Goal: Information Seeking & Learning: Learn about a topic

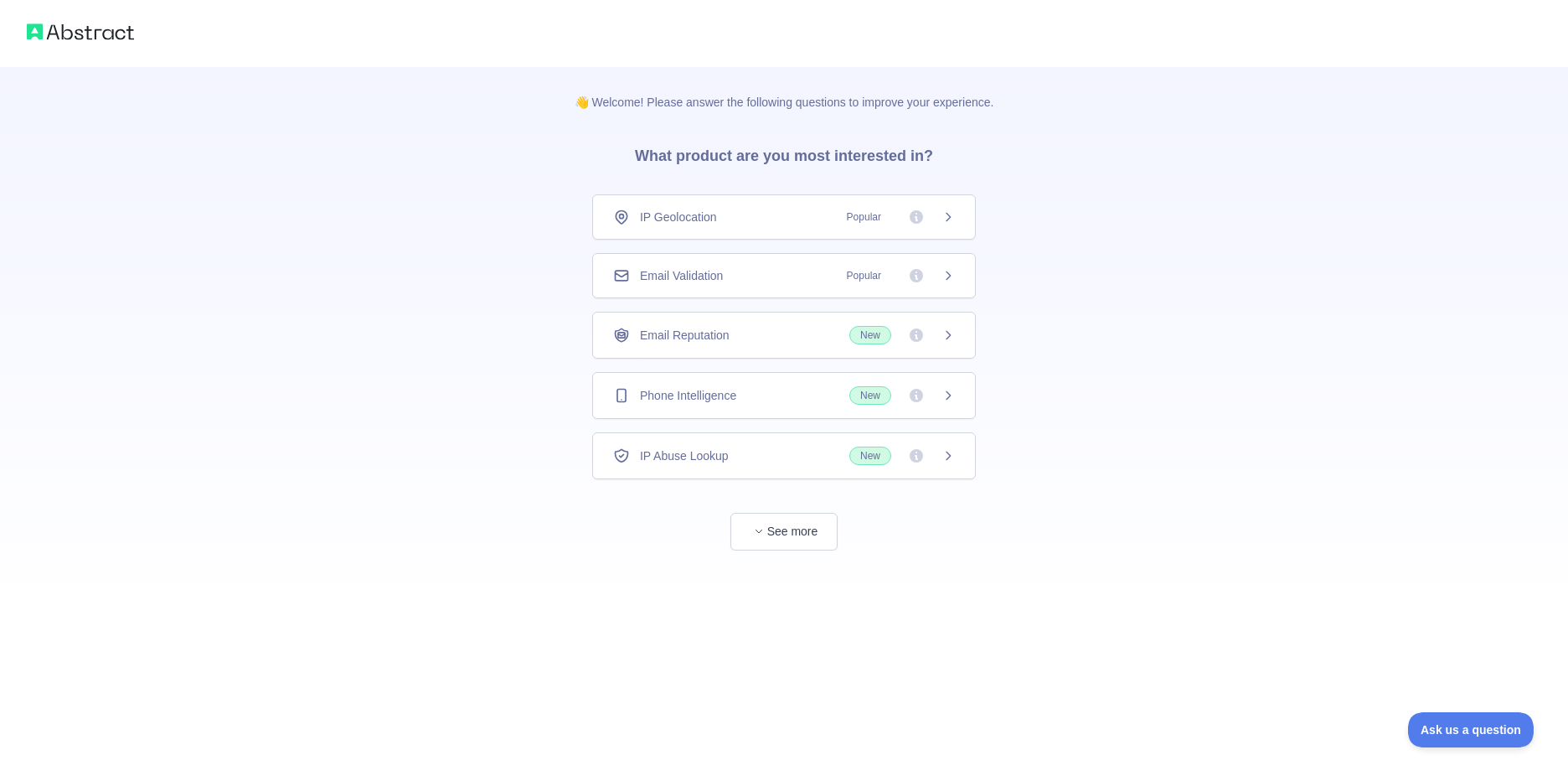
drag, startPoint x: 1274, startPoint y: 332, endPoint x: 1197, endPoint y: 321, distance: 77.8
click at [1273, 336] on div "👋 Welcome! Please answer the following questions to improve your experience. Wh…" at bounding box center [784, 309] width 1568 height 618
click at [784, 533] on button "See more" at bounding box center [784, 532] width 107 height 38
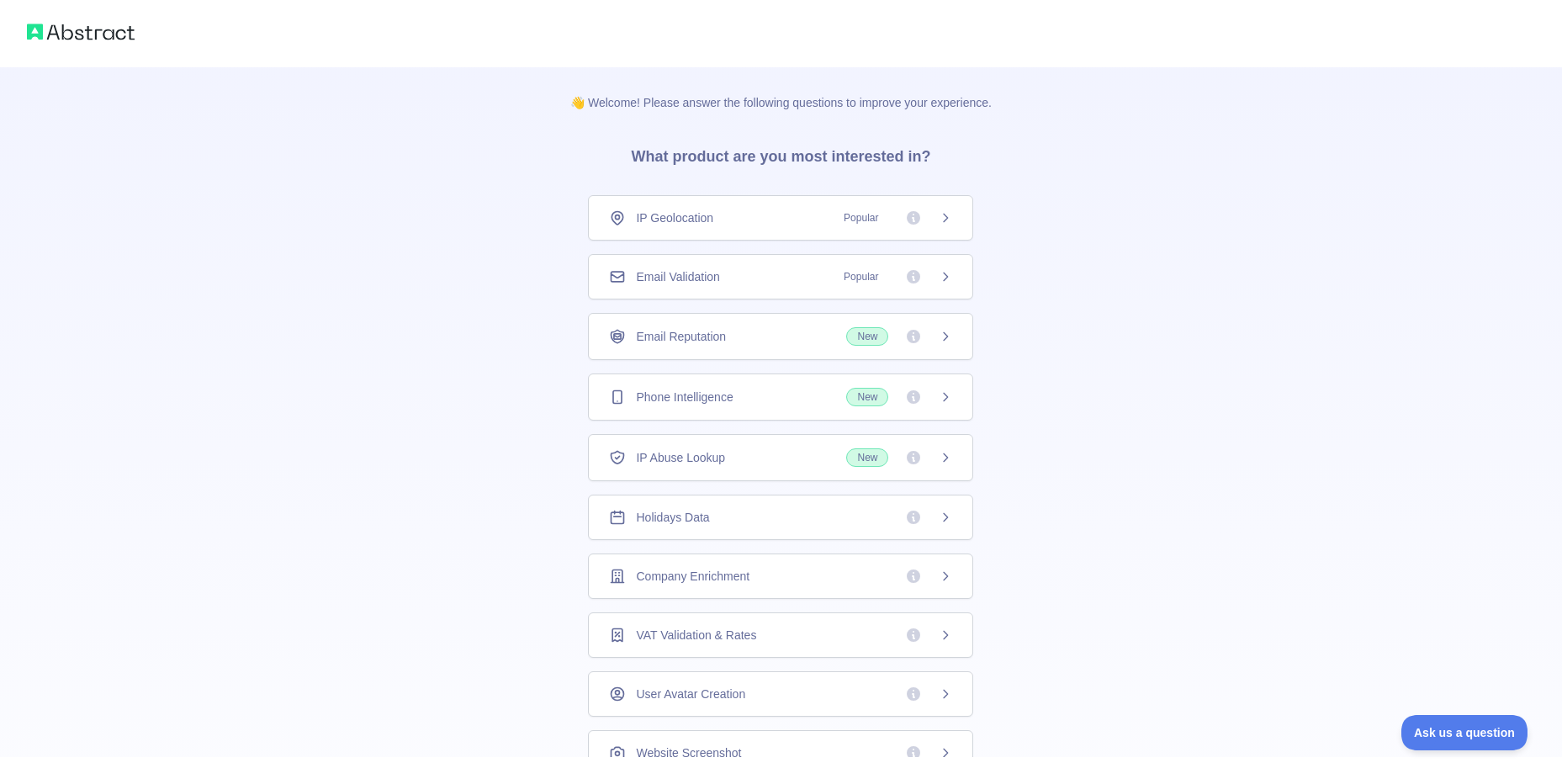
click at [842, 281] on span "Popular" at bounding box center [861, 276] width 55 height 16
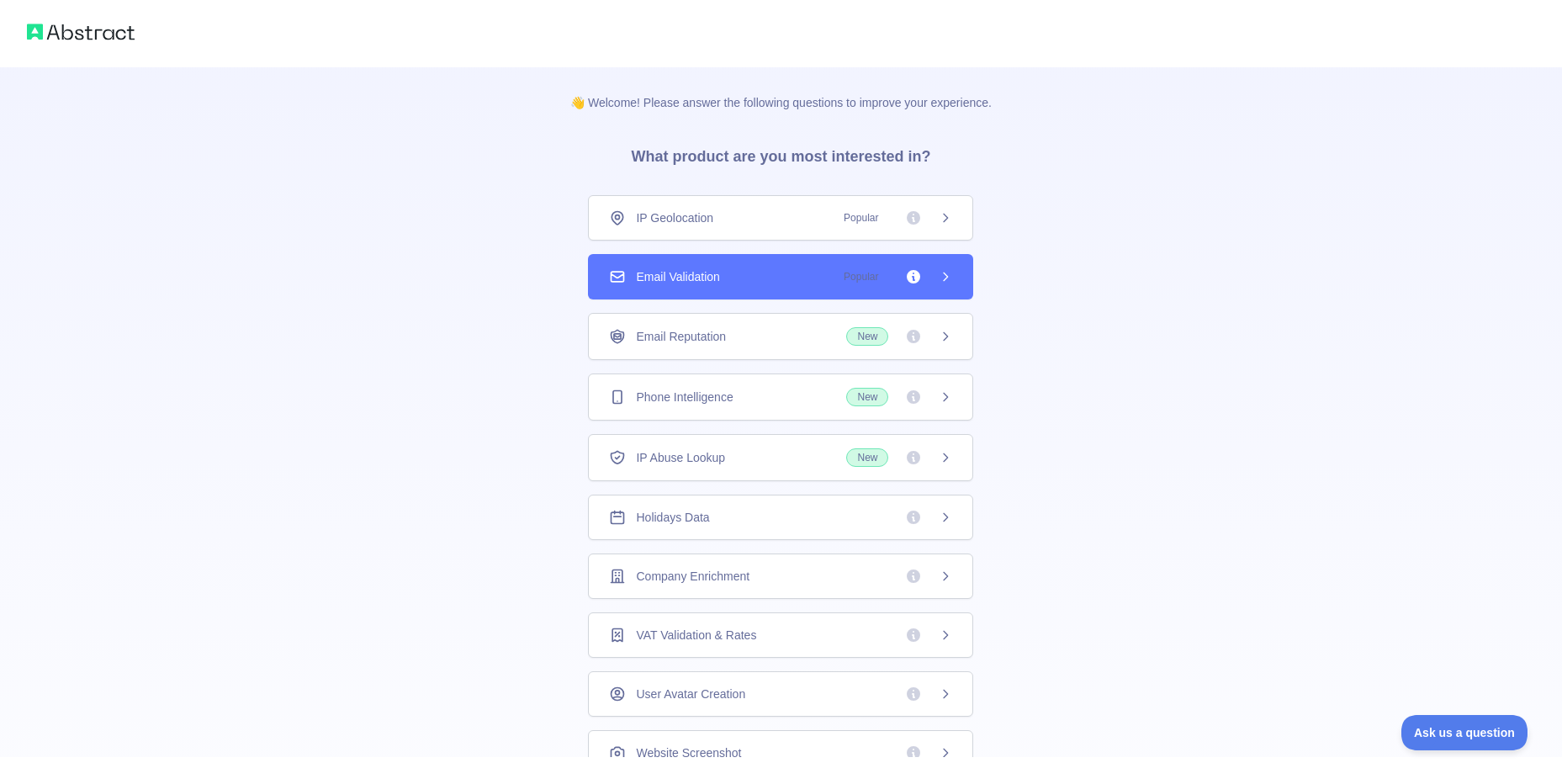
click at [842, 281] on span "Popular" at bounding box center [861, 276] width 55 height 16
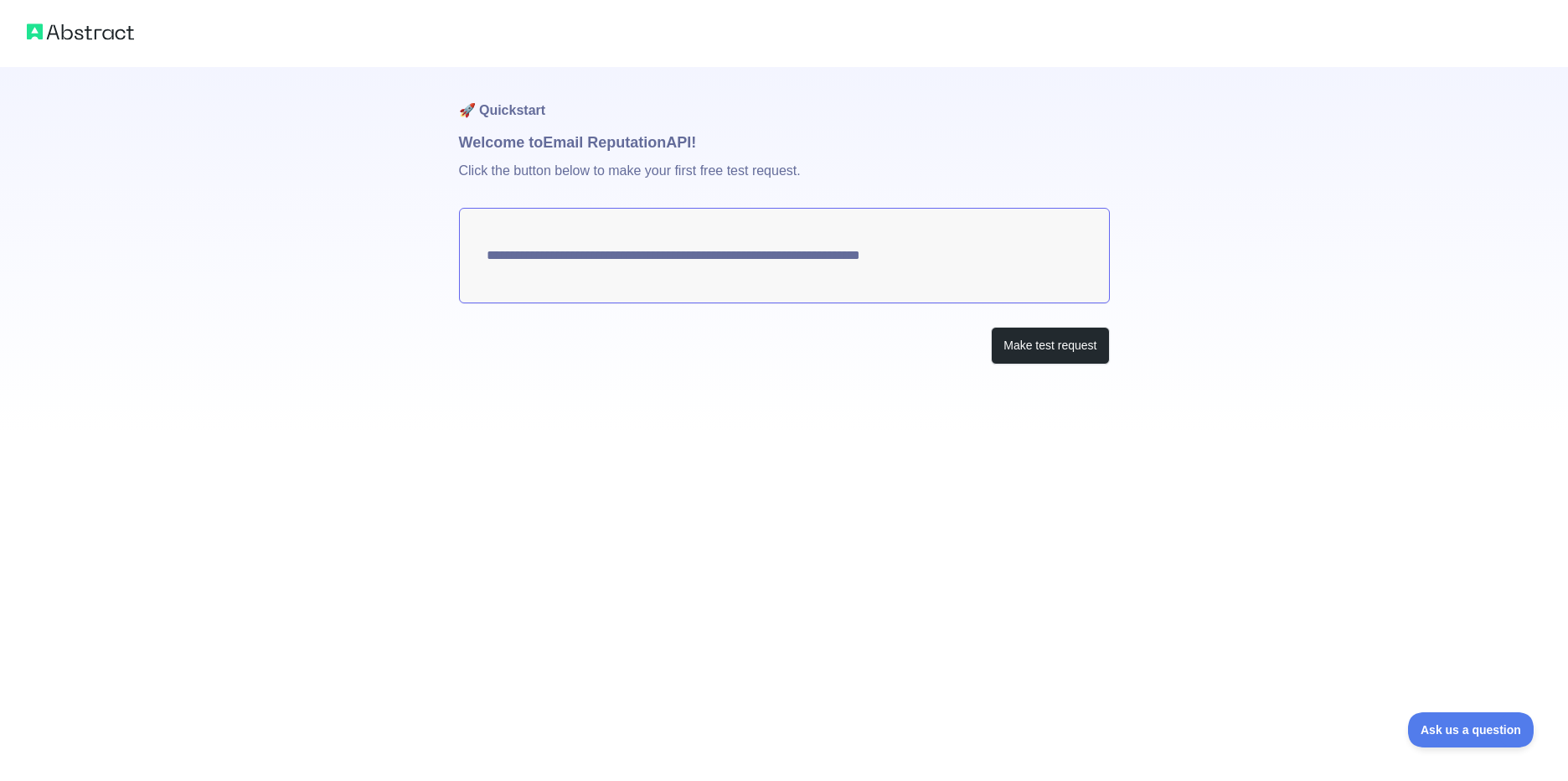
drag, startPoint x: 736, startPoint y: 264, endPoint x: 568, endPoint y: 265, distance: 168.0
click at [569, 265] on textarea "**********" at bounding box center [784, 255] width 651 height 95
drag, startPoint x: 636, startPoint y: 266, endPoint x: 695, endPoint y: 264, distance: 59.0
click at [695, 264] on textarea "**********" at bounding box center [784, 255] width 651 height 95
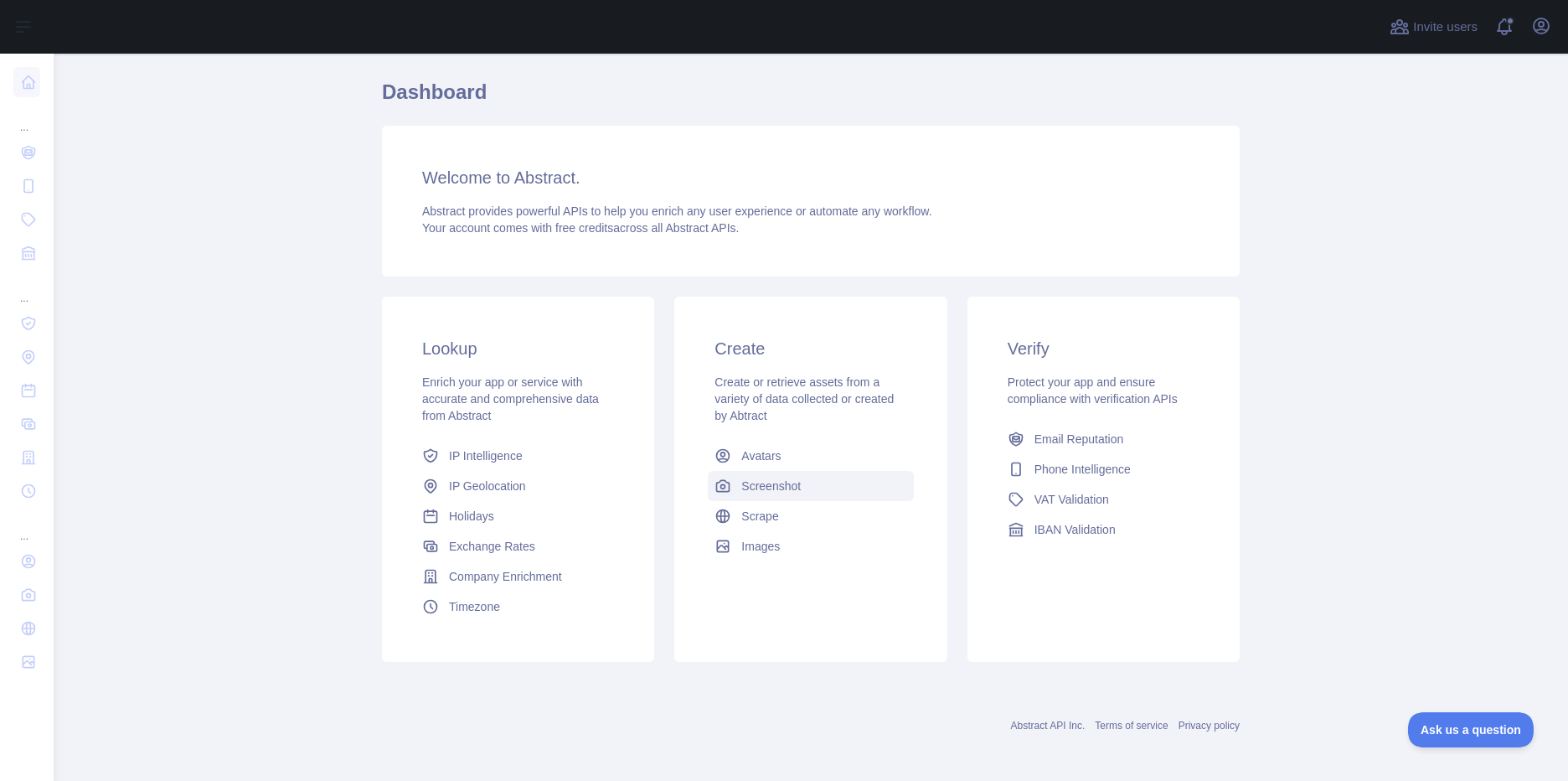
scroll to position [54, 0]
click at [1542, 16] on icon "button" at bounding box center [1542, 26] width 20 height 20
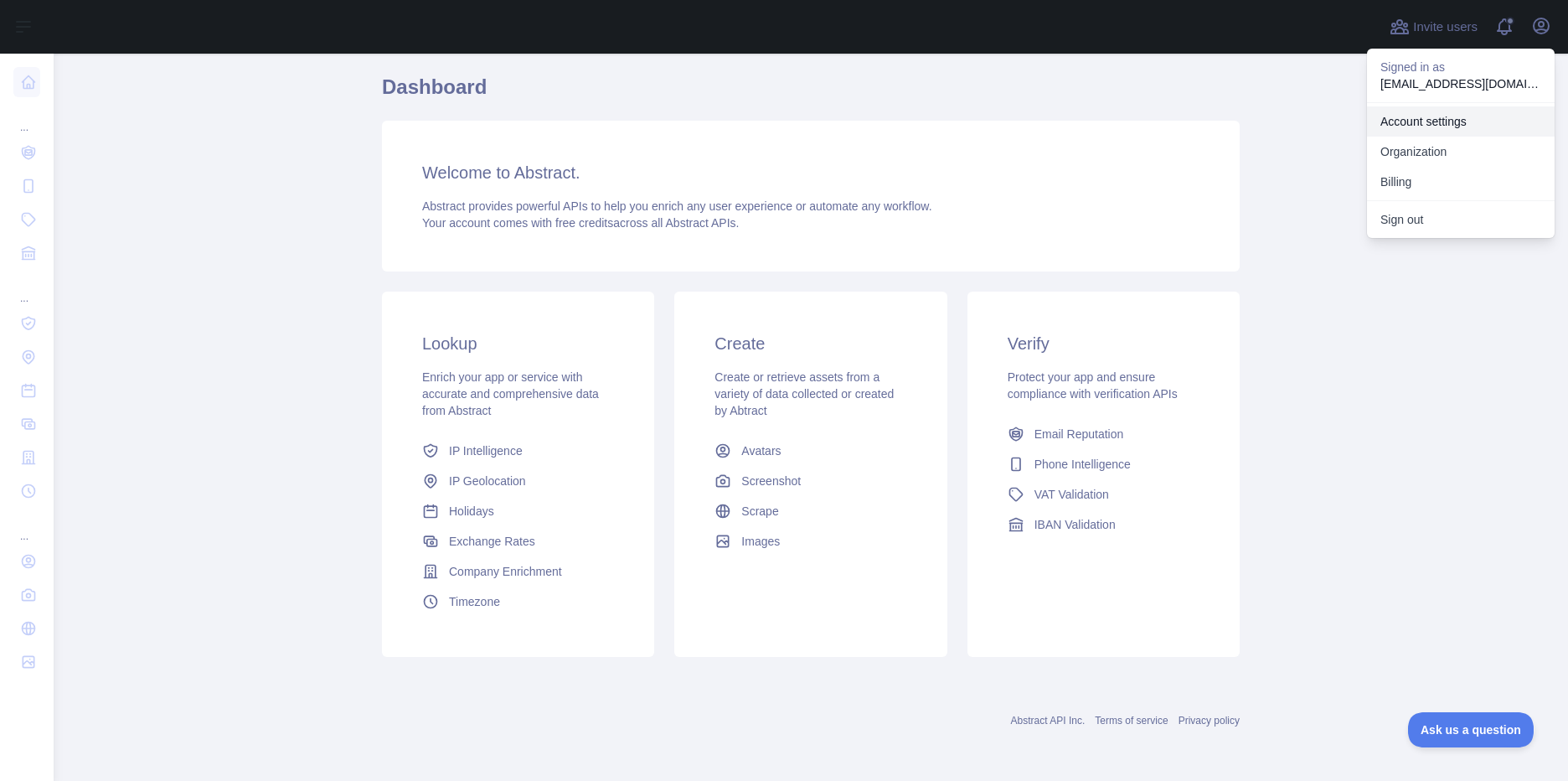
click at [1447, 120] on link "Account settings" at bounding box center [1461, 121] width 188 height 30
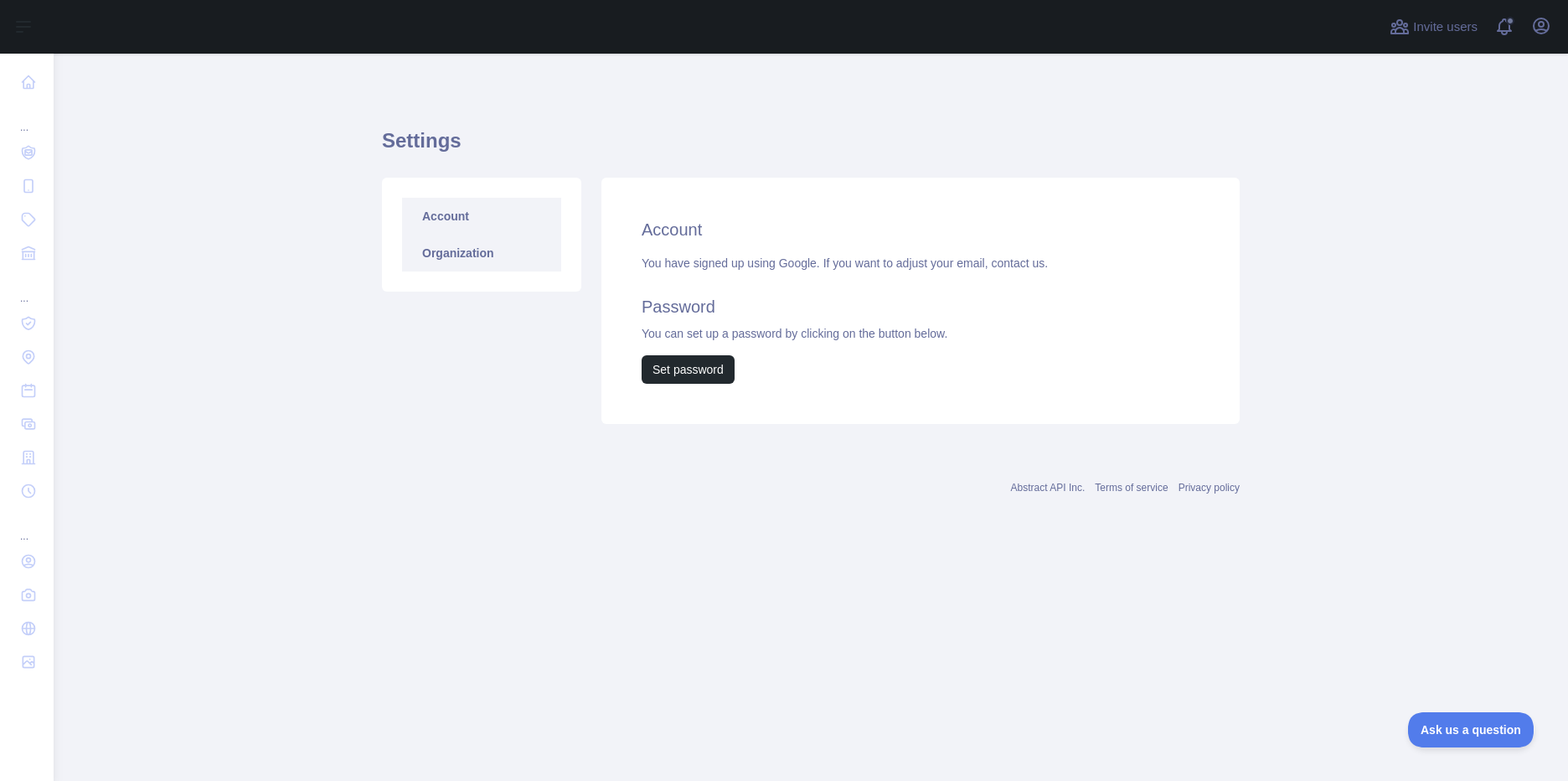
click at [501, 244] on link "Organization" at bounding box center [481, 252] width 159 height 37
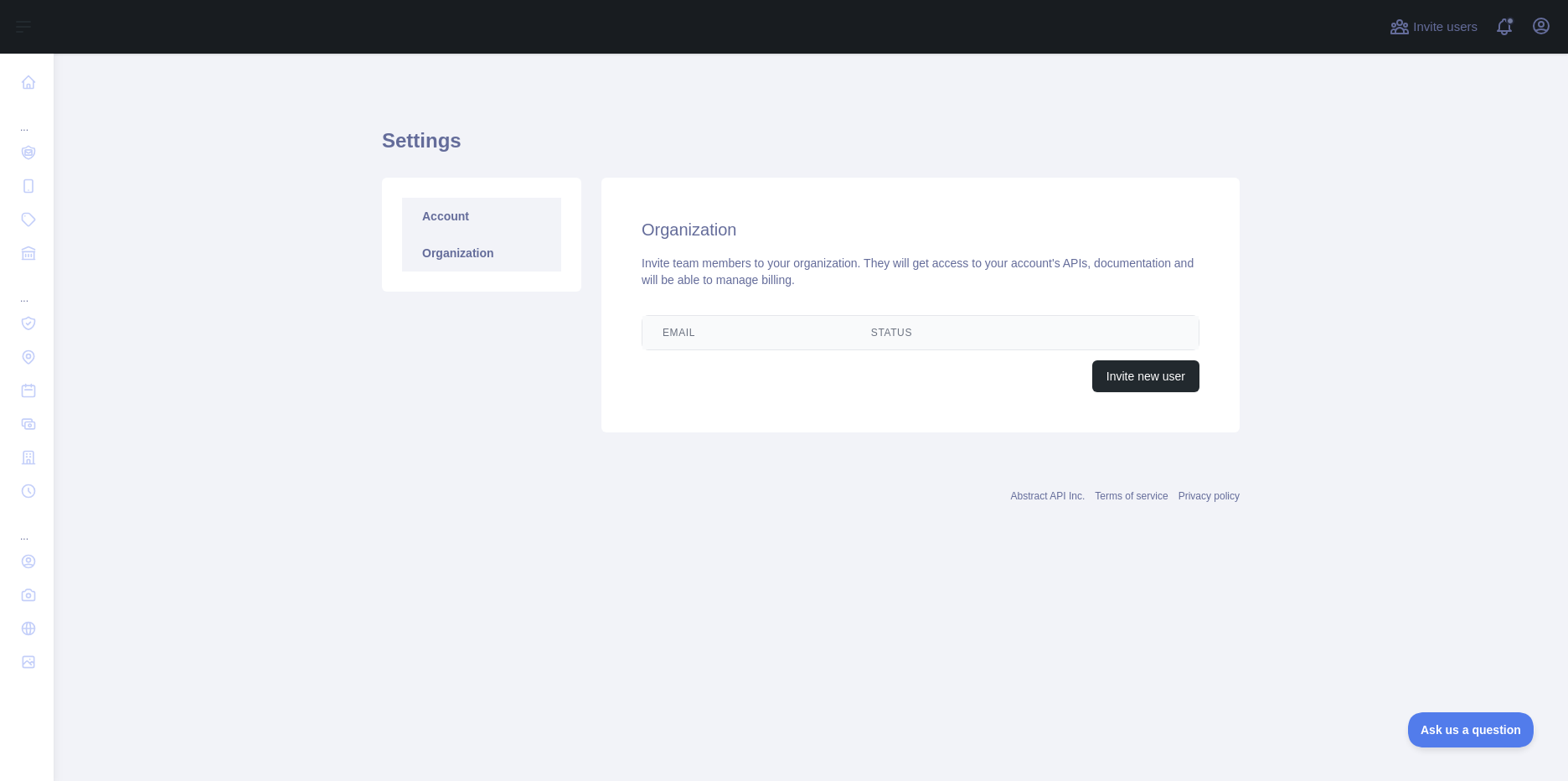
click at [490, 220] on link "Account" at bounding box center [481, 216] width 159 height 37
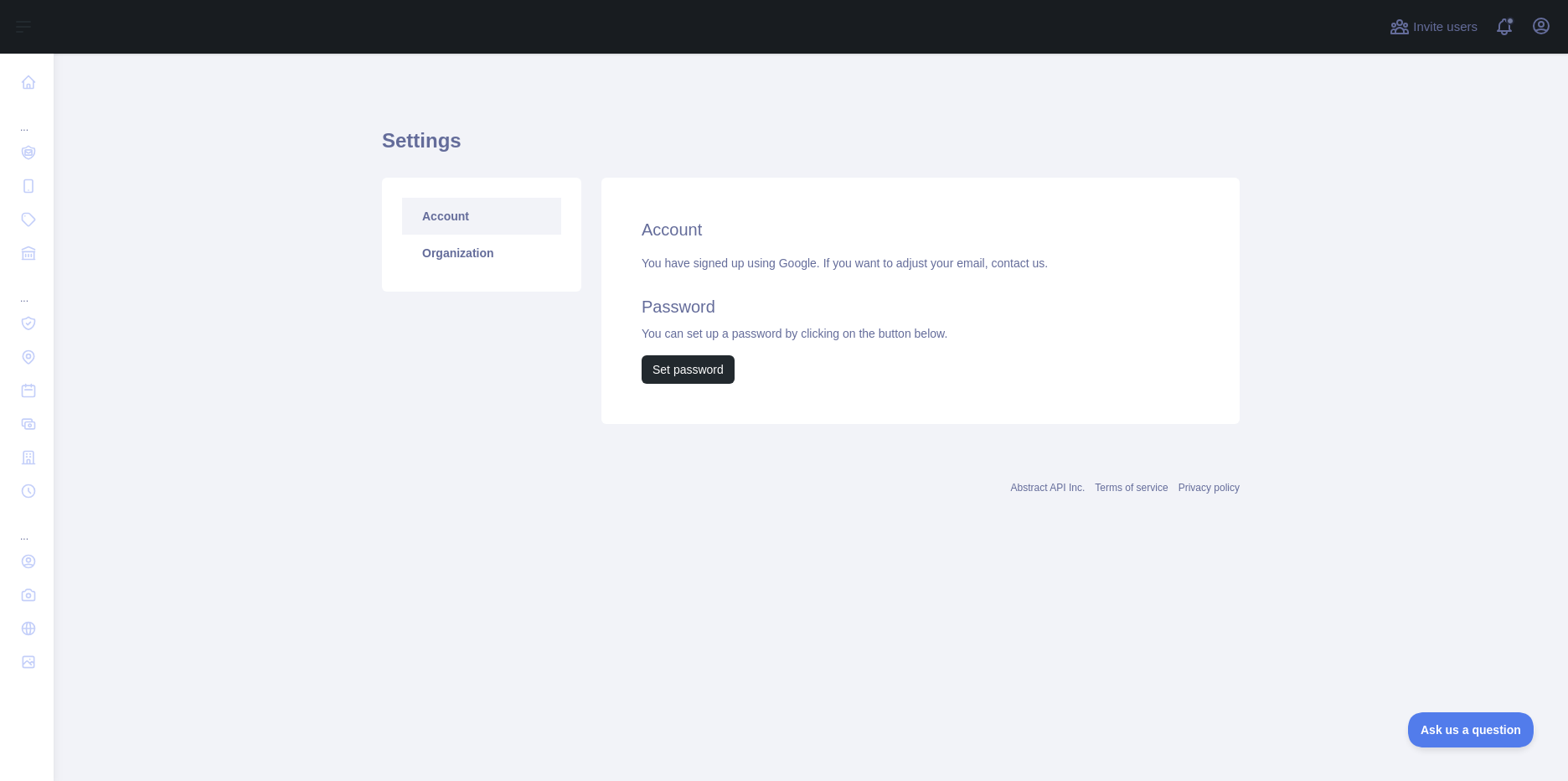
click at [1057, 490] on link "Abstract API Inc." at bounding box center [1049, 488] width 74 height 12
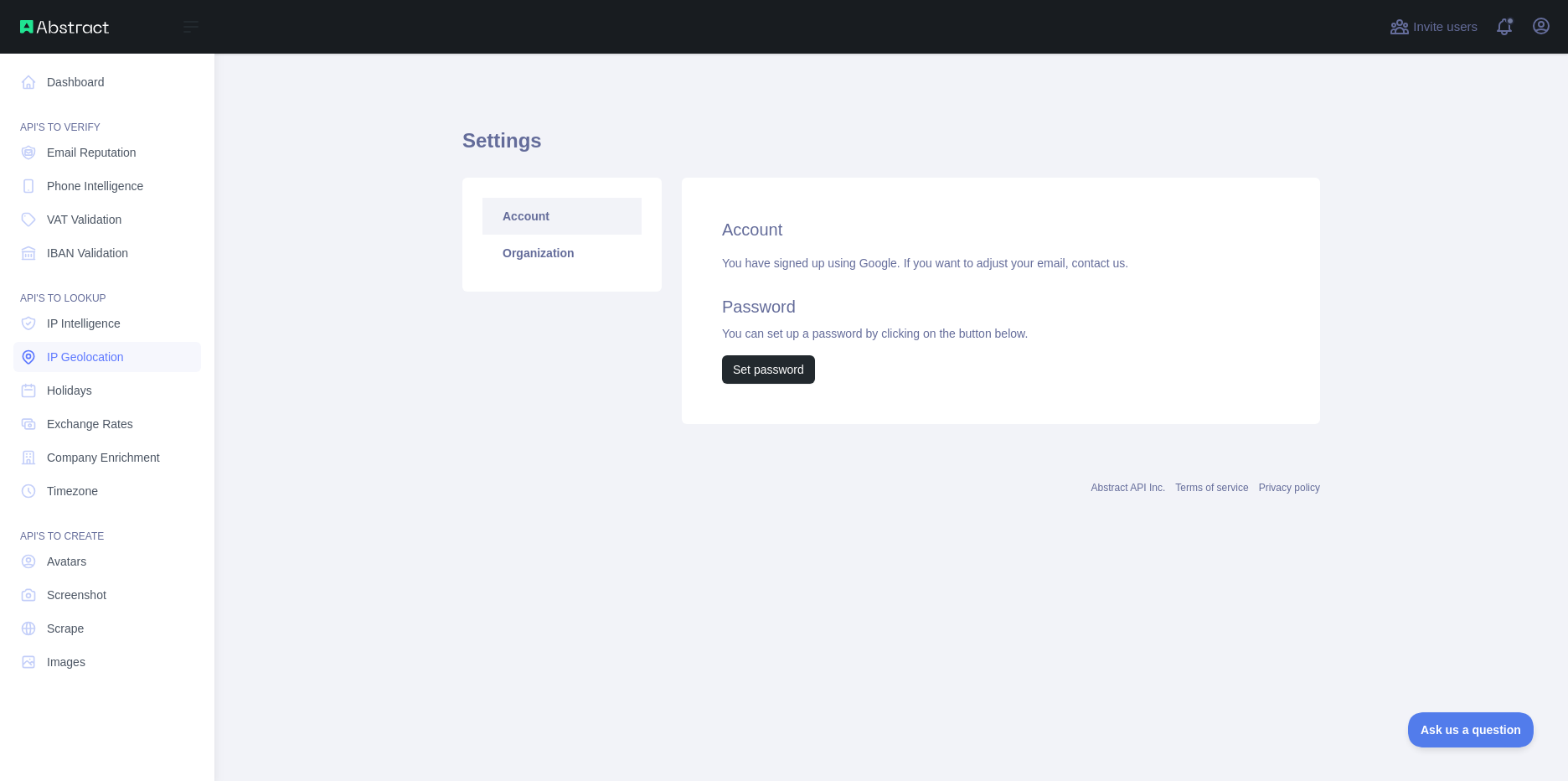
click at [134, 345] on link "IP Geolocation" at bounding box center [107, 356] width 188 height 30
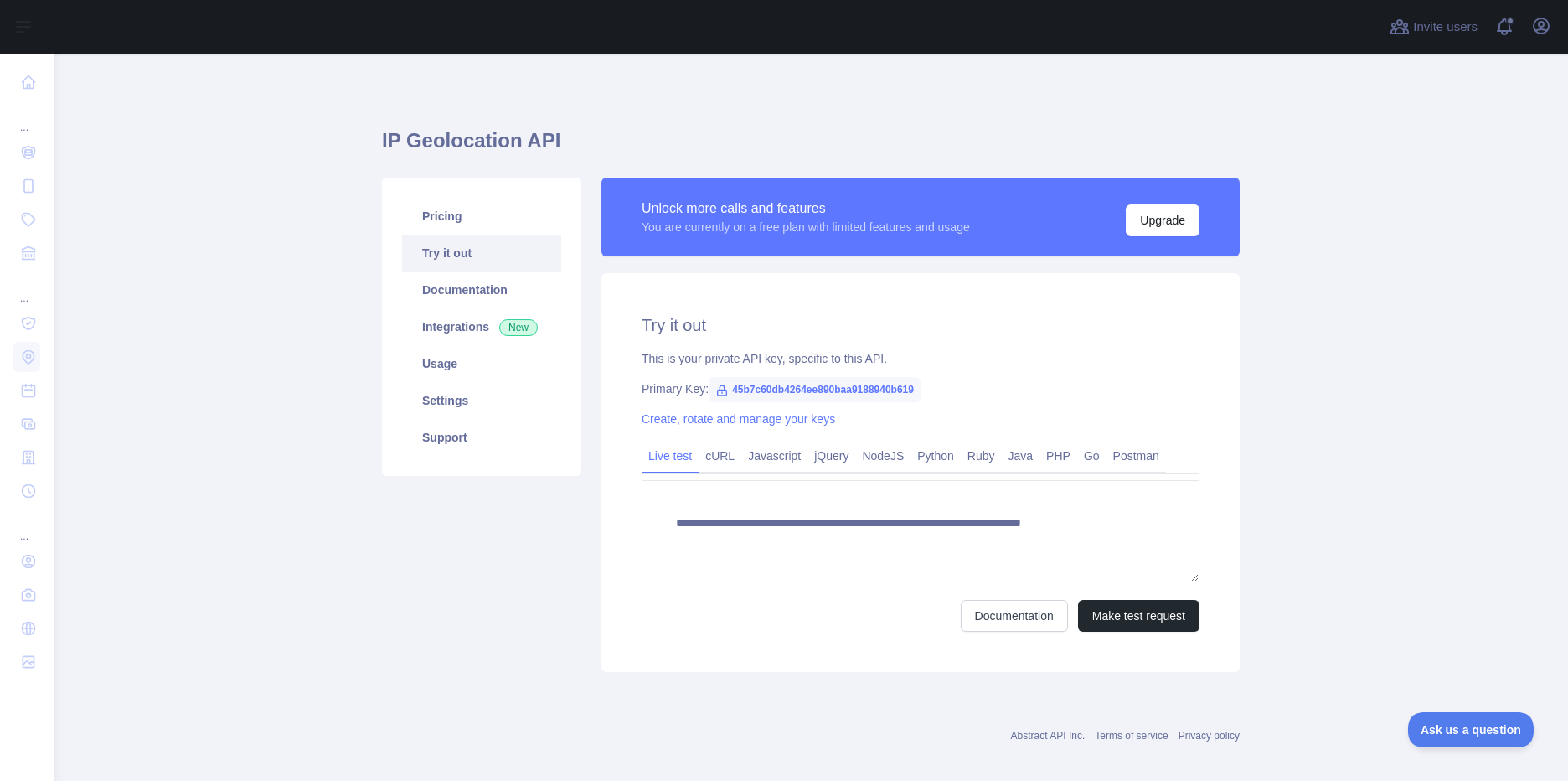
type textarea "**********"
drag, startPoint x: 729, startPoint y: 390, endPoint x: 927, endPoint y: 390, distance: 198.0
click at [927, 390] on div "Primary Key: 45b7c60db4264ee890baa9188940b619" at bounding box center [921, 389] width 558 height 16
copy span "45b7c60db4264ee890baa9188940b619"
click at [154, 282] on main "**********" at bounding box center [811, 417] width 1514 height 727
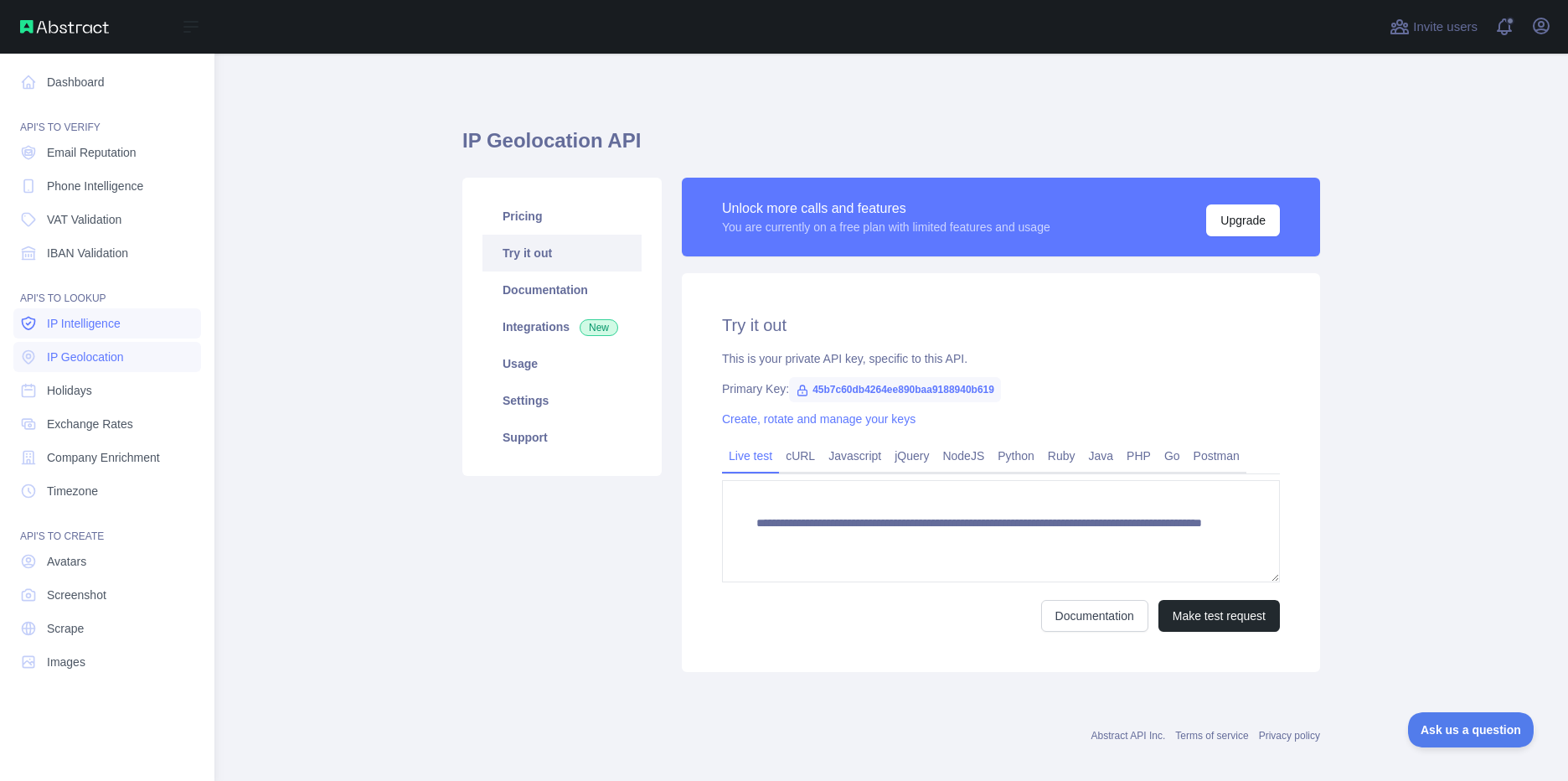
click at [95, 320] on span "IP Intelligence" at bounding box center [84, 323] width 74 height 16
click at [104, 193] on span "Phone Intelligence" at bounding box center [95, 186] width 96 height 16
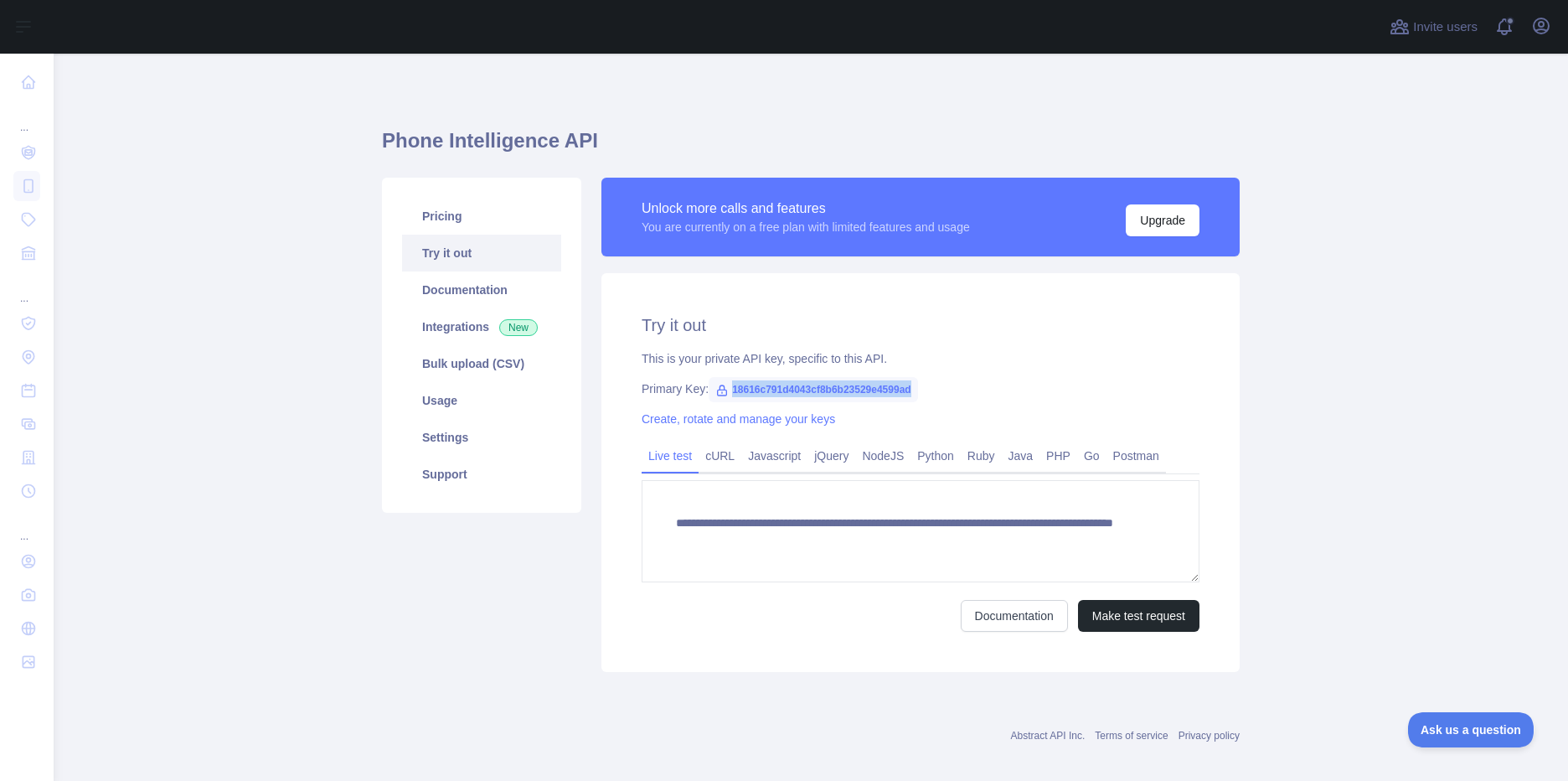
drag, startPoint x: 725, startPoint y: 389, endPoint x: 962, endPoint y: 388, distance: 237.0
click at [962, 388] on div "Primary Key: 18616c791d4043cf8b6b23529e4599ad" at bounding box center [921, 389] width 558 height 16
copy span "18616c791d4043cf8b6b23529e4599ad"
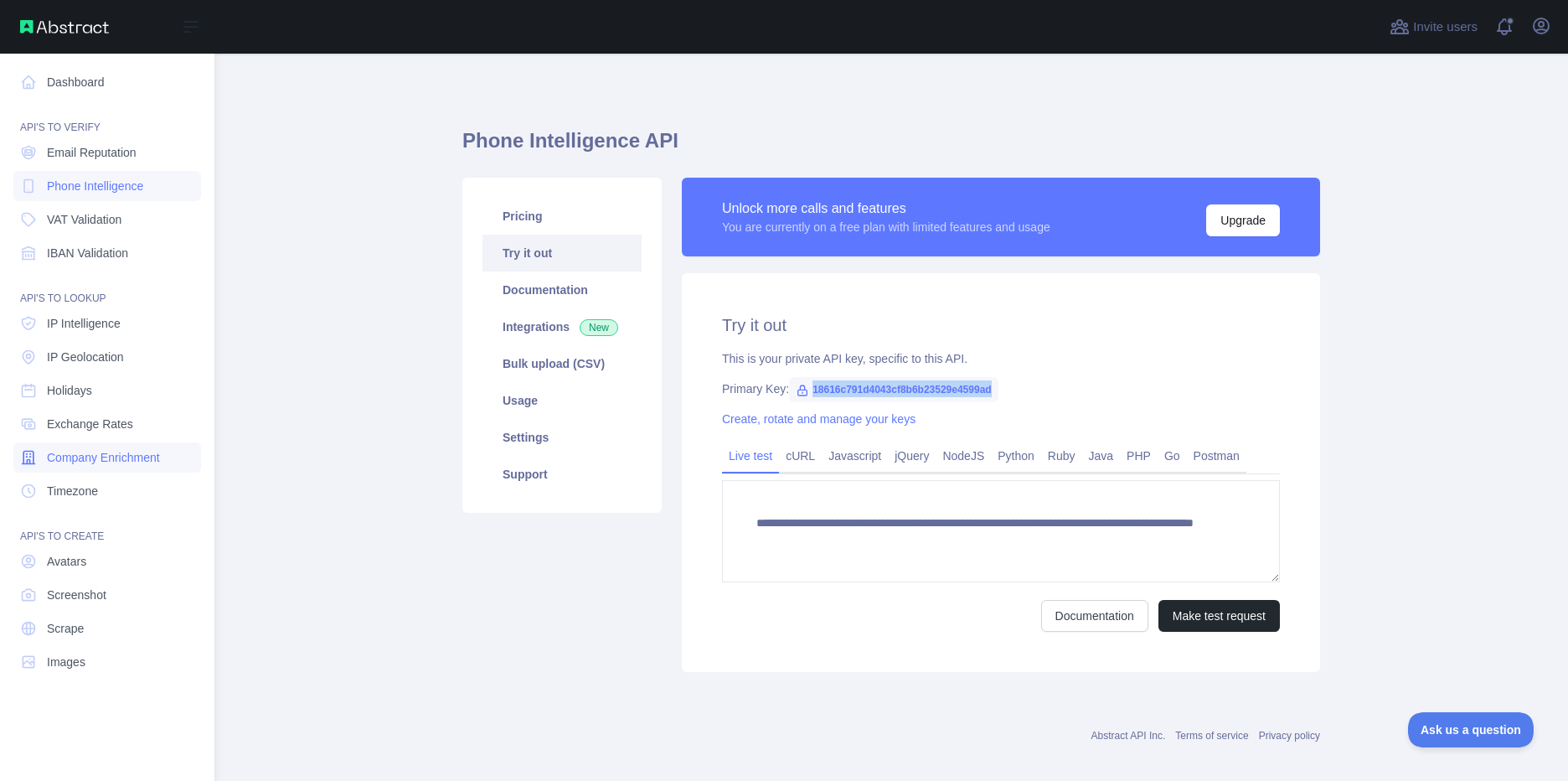
click at [118, 466] on link "Company Enrichment" at bounding box center [107, 457] width 188 height 30
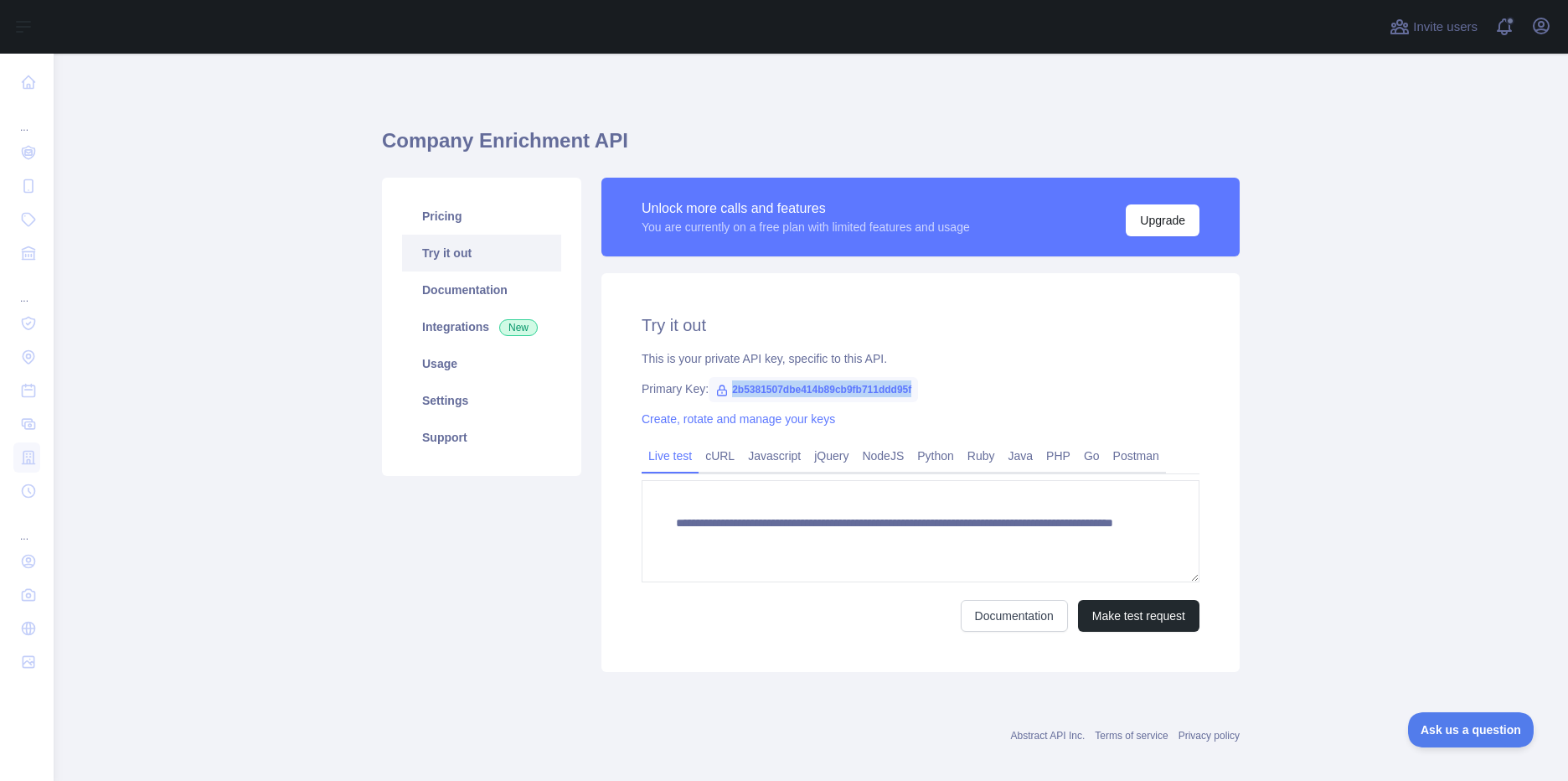
drag, startPoint x: 908, startPoint y: 386, endPoint x: 720, endPoint y: 392, distance: 188.1
click at [720, 392] on span "2b5381507dbe414b89cb9fb711ddd95f" at bounding box center [814, 390] width 210 height 25
copy span "2b5381507dbe414b89cb9fb711ddd95f"
